Goal: Task Accomplishment & Management: Use online tool/utility

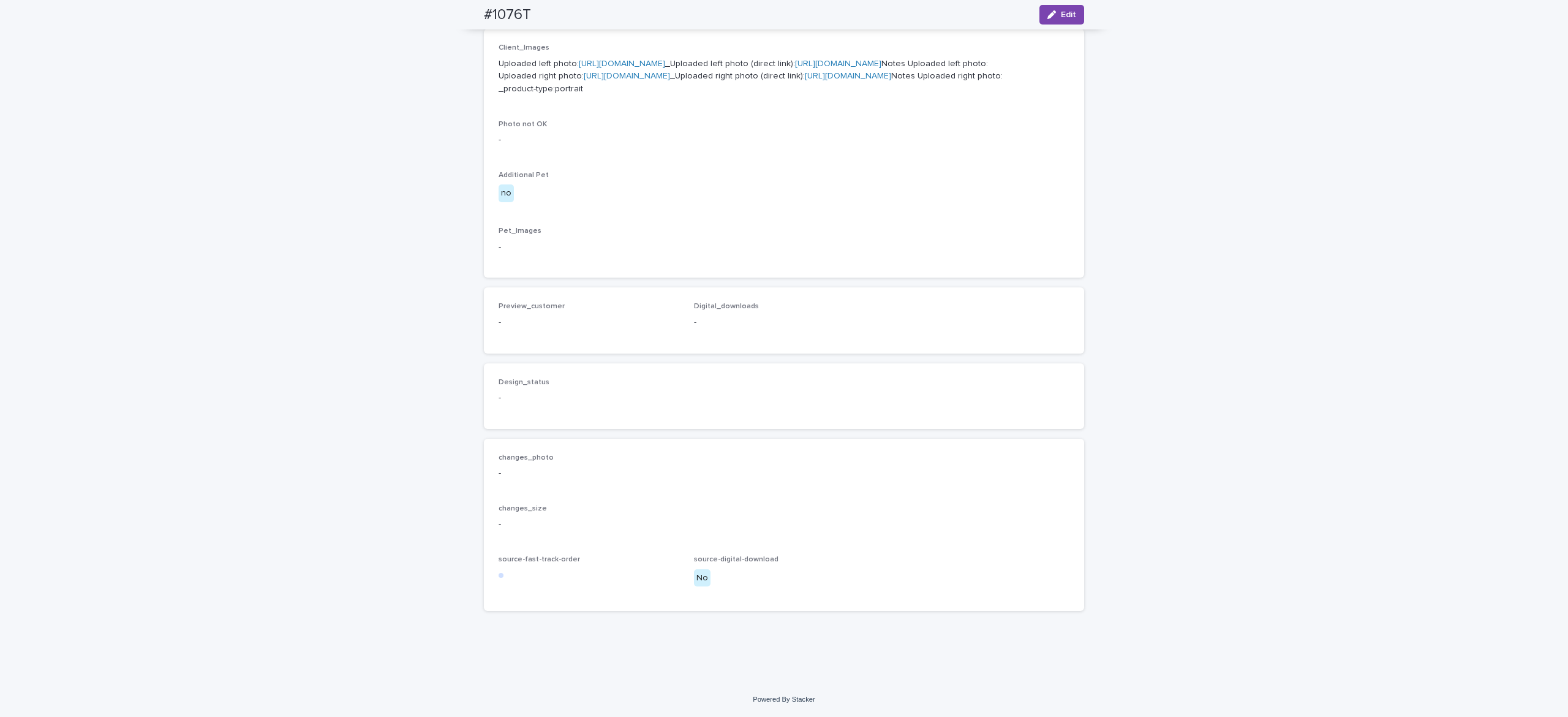
scroll to position [668, 0]
drag, startPoint x: 1056, startPoint y: 14, endPoint x: 1025, endPoint y: 73, distance: 66.6
click at [1061, 15] on span "Edit" at bounding box center [1068, 14] width 15 height 8
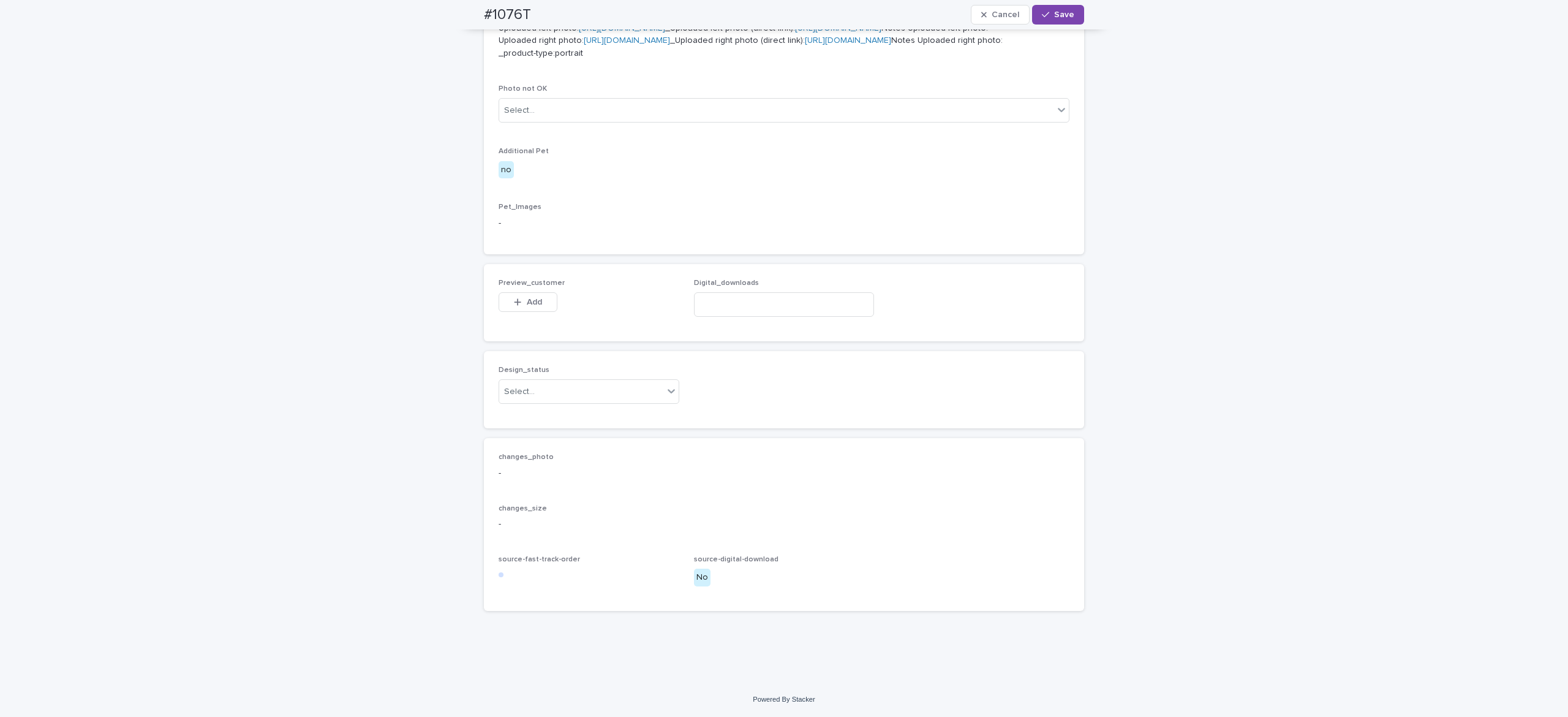
scroll to position [686, 0]
click at [519, 312] on button "Add" at bounding box center [528, 302] width 59 height 20
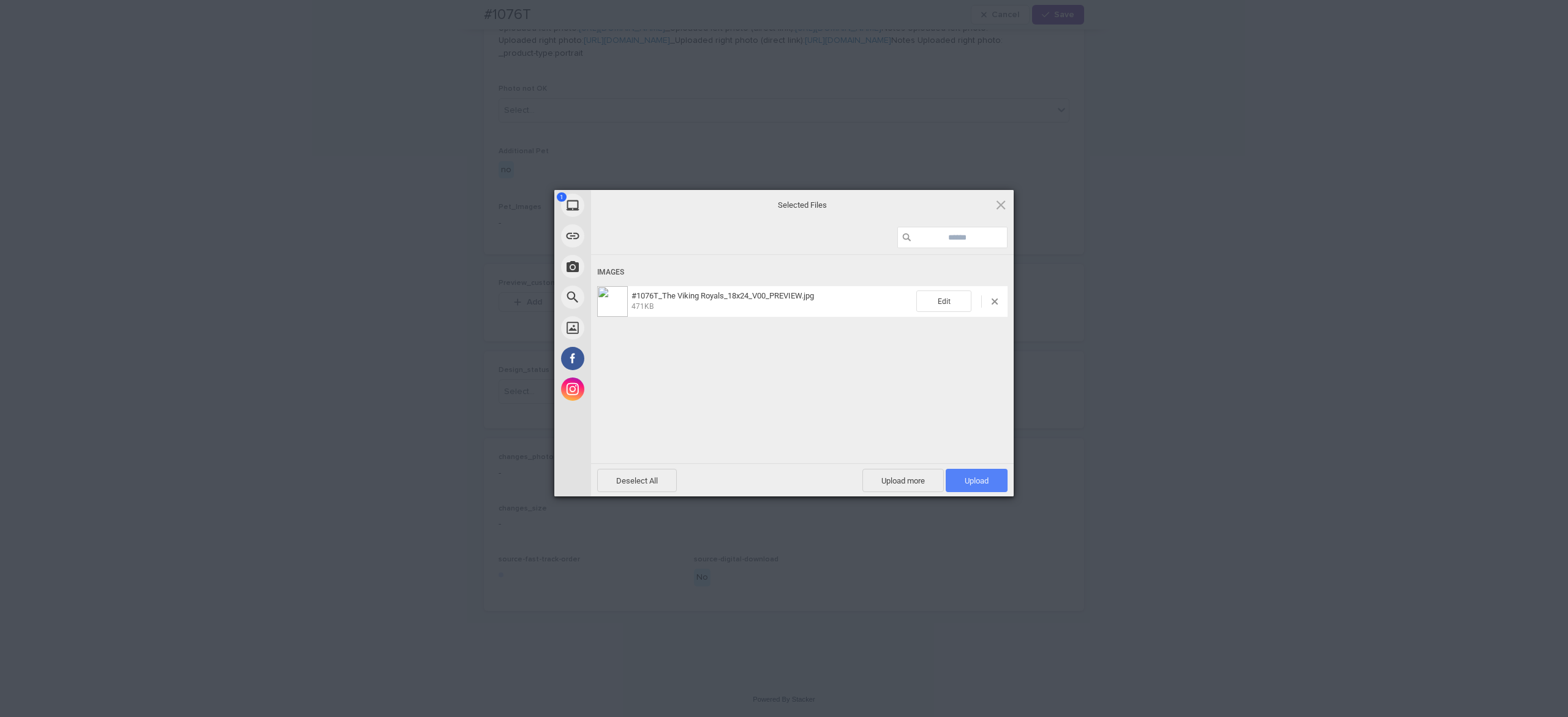
click at [979, 481] on span "Upload 1" at bounding box center [976, 481] width 24 height 9
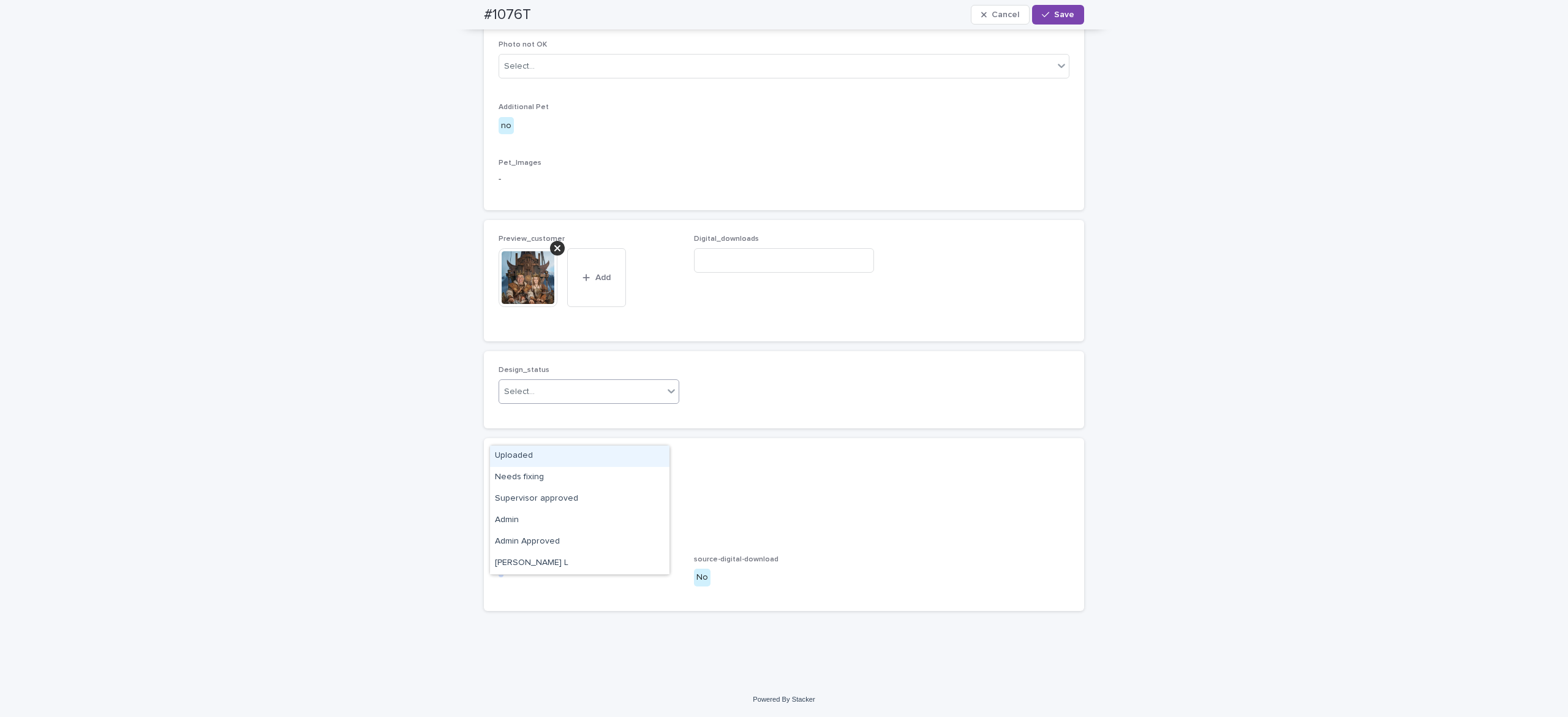
drag, startPoint x: 605, startPoint y: 433, endPoint x: 594, endPoint y: 445, distance: 16.3
click at [604, 402] on div "Select..." at bounding box center [582, 392] width 164 height 20
click at [594, 454] on div "Uploaded" at bounding box center [580, 456] width 180 height 22
click at [1062, 16] on span "Save" at bounding box center [1065, 14] width 20 height 8
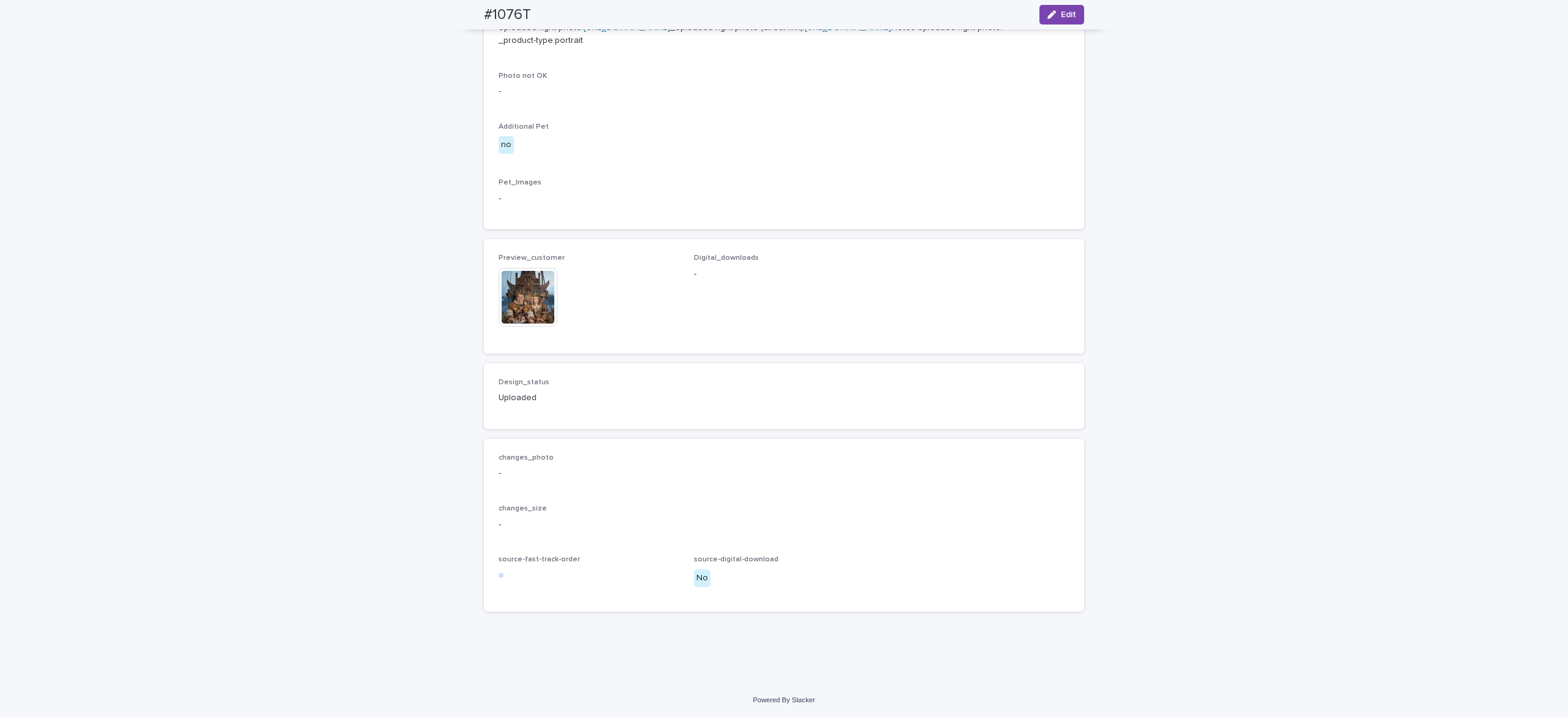
scroll to position [692, 0]
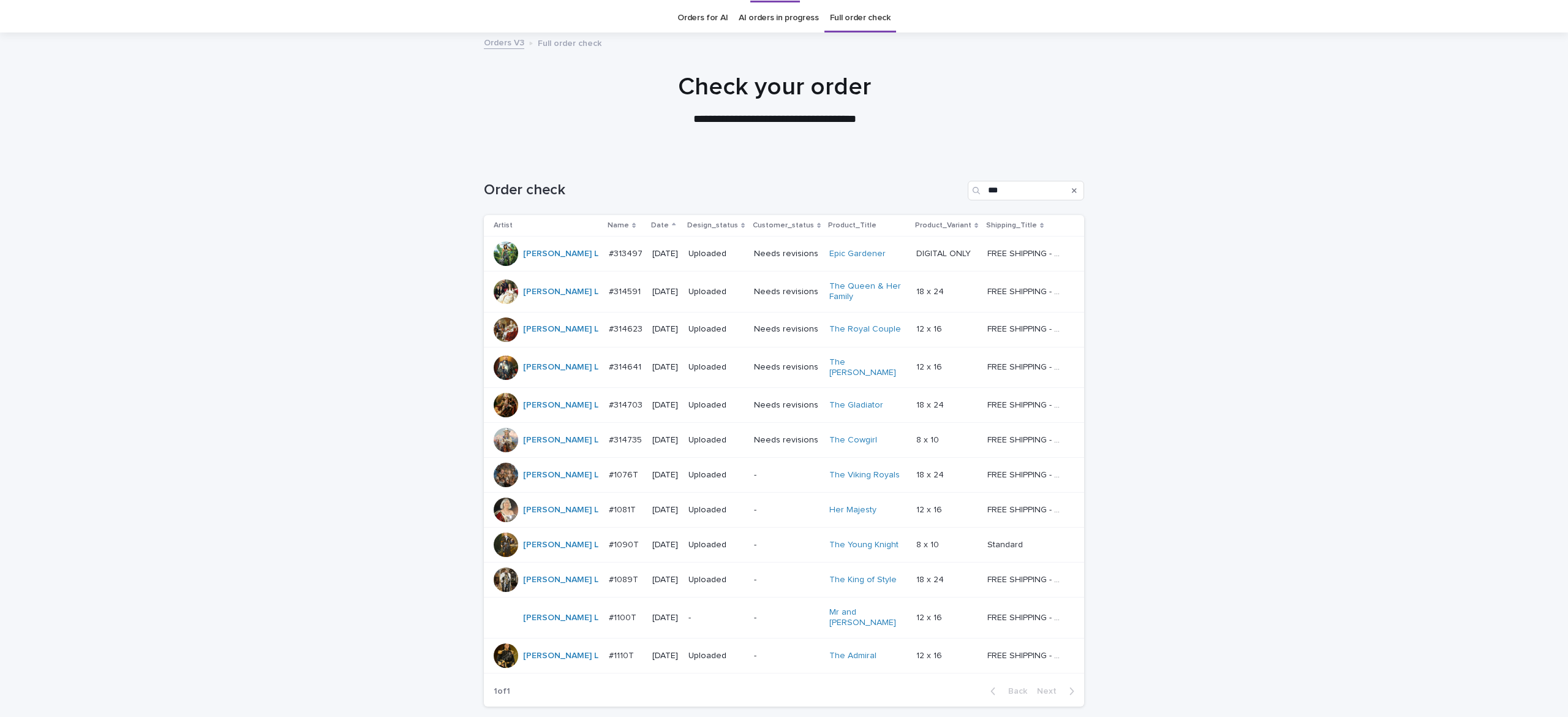
scroll to position [121, 0]
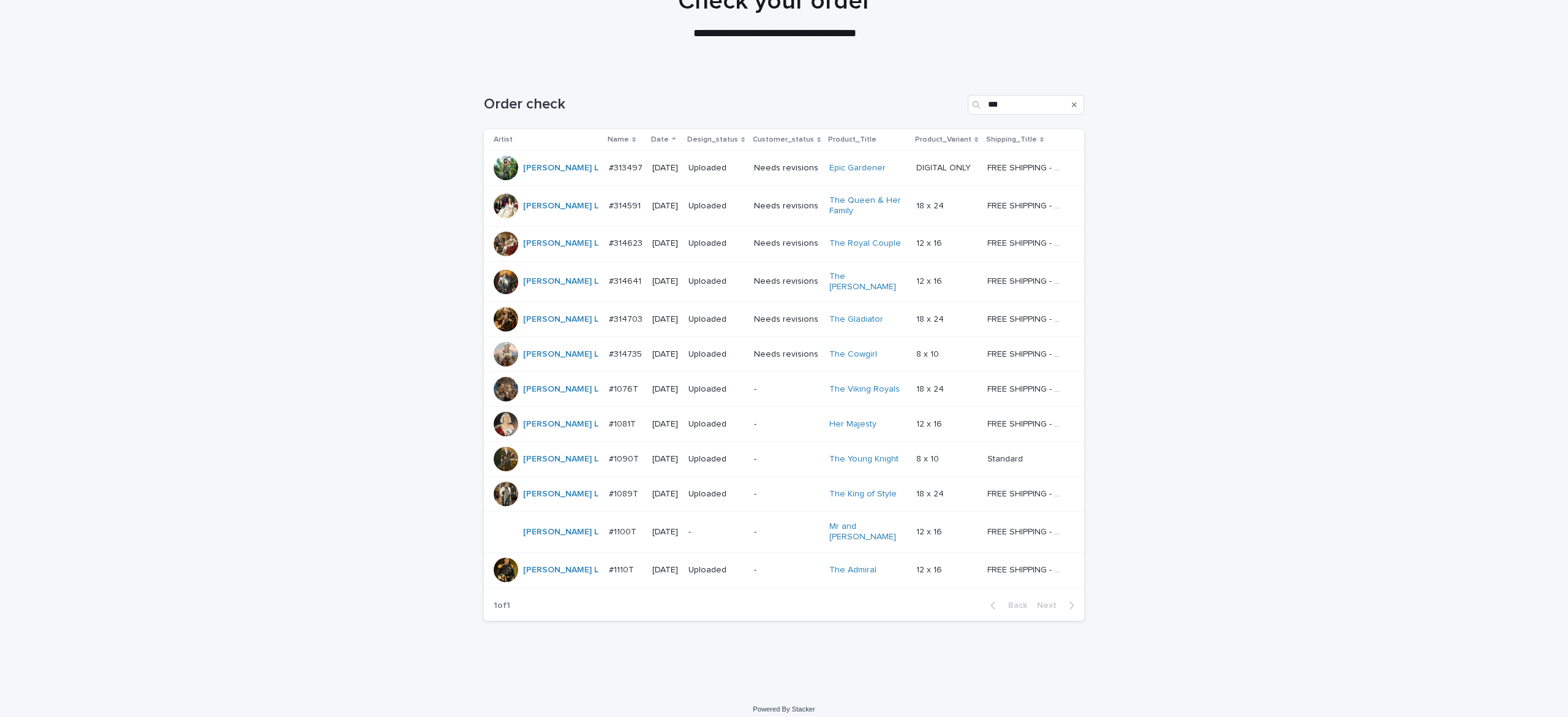
click at [689, 529] on p "-" at bounding box center [716, 532] width 55 height 10
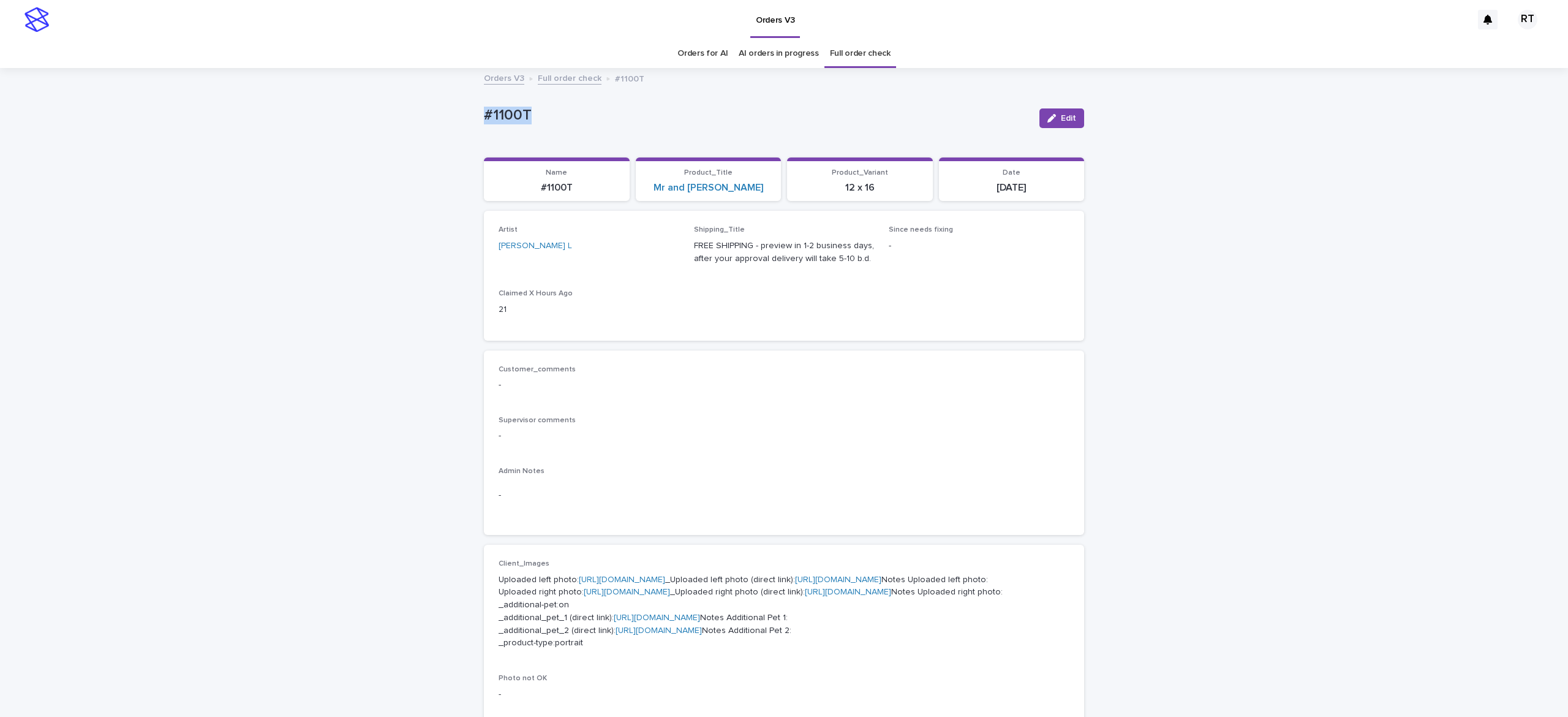
drag, startPoint x: 453, startPoint y: 102, endPoint x: 608, endPoint y: 119, distance: 155.9
click at [557, 118] on div "Loading... Saving… Loading... Saving… #1100T Edit #1100T Edit Sorry, there was …" at bounding box center [784, 653] width 1568 height 1167
copy p "#1100T"
